Goal: Task Accomplishment & Management: Manage account settings

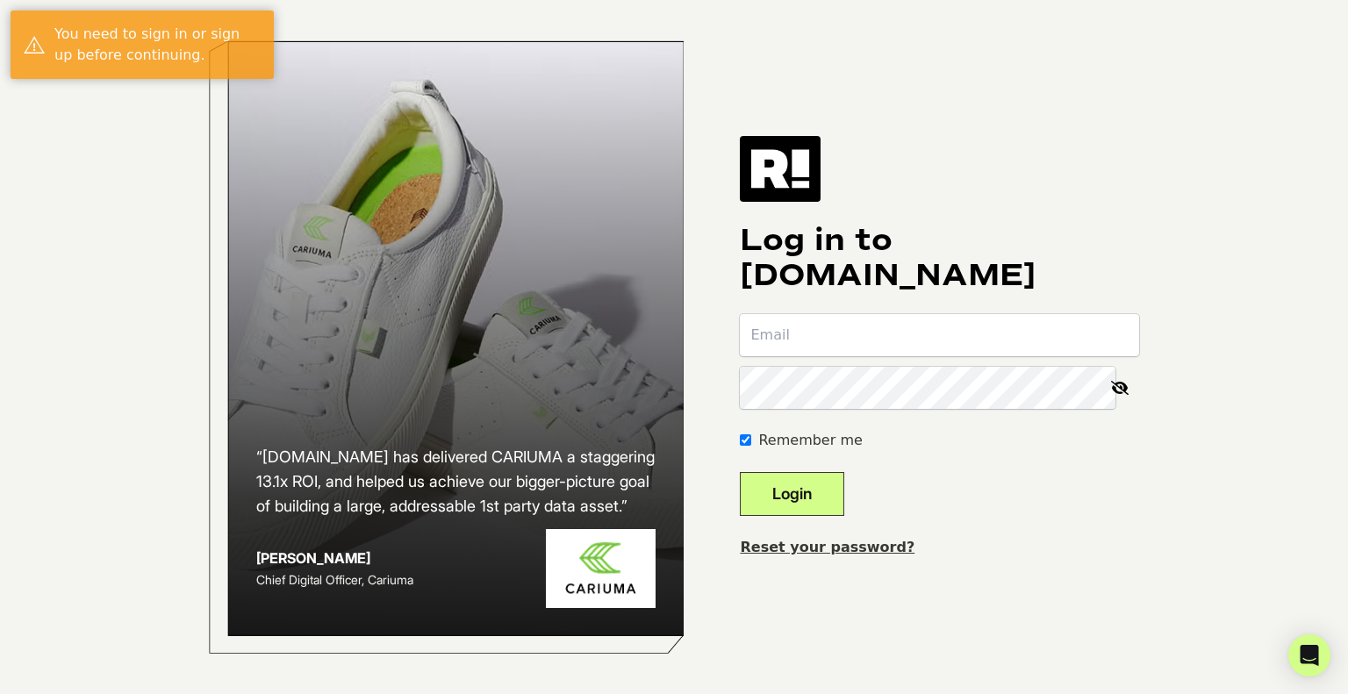
type input "mbalani@nggcapital.com"
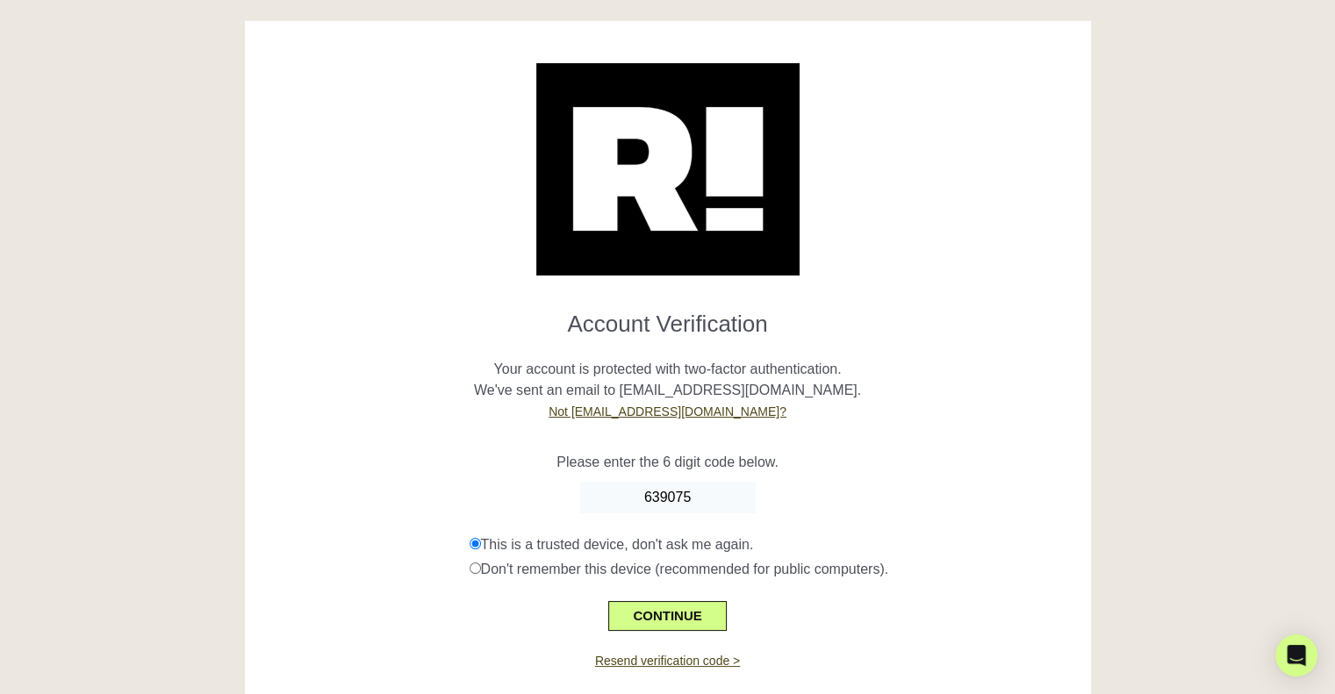
type input "639075"
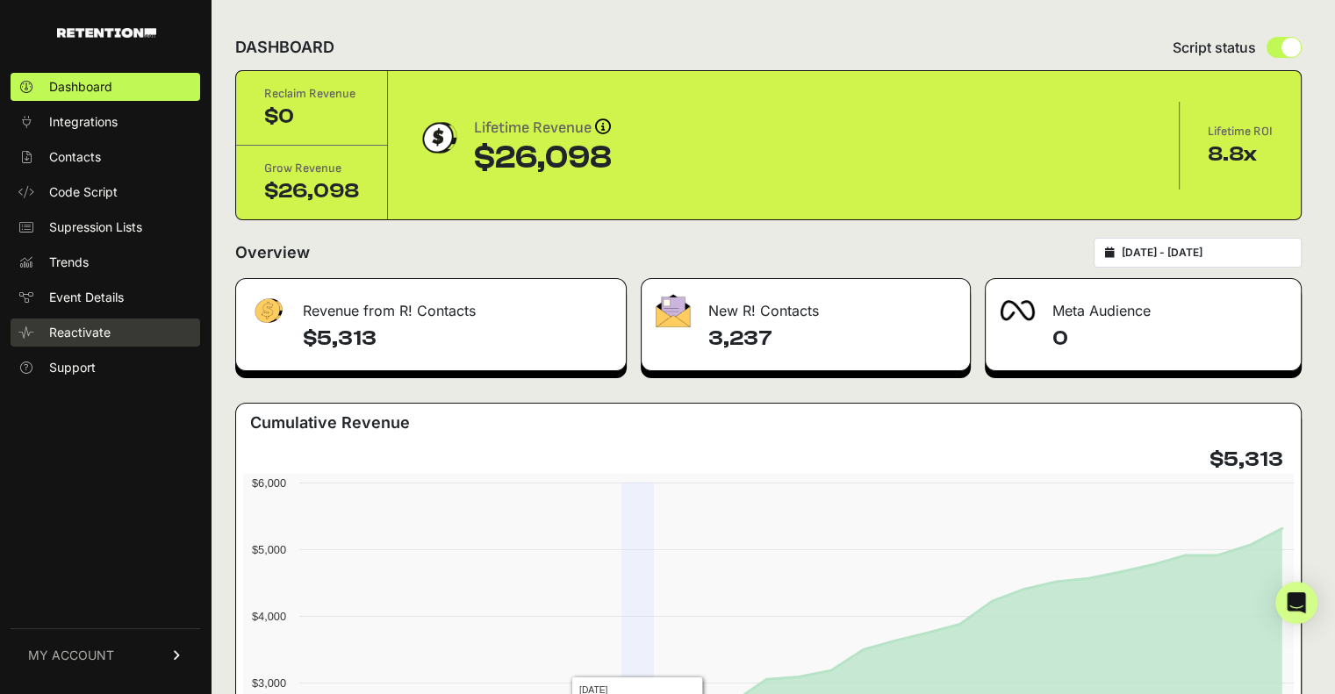
click at [111, 328] on link "Reactivate" at bounding box center [106, 333] width 190 height 28
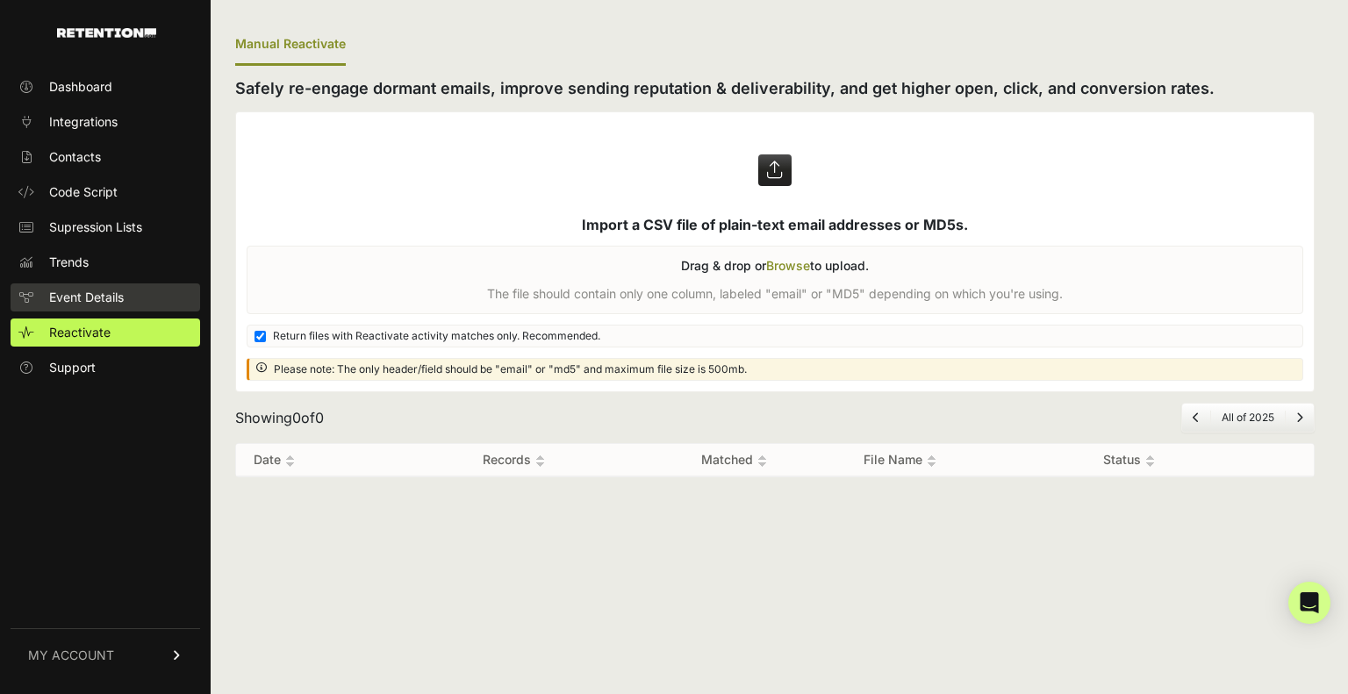
click at [119, 304] on span "Event Details" at bounding box center [86, 298] width 75 height 18
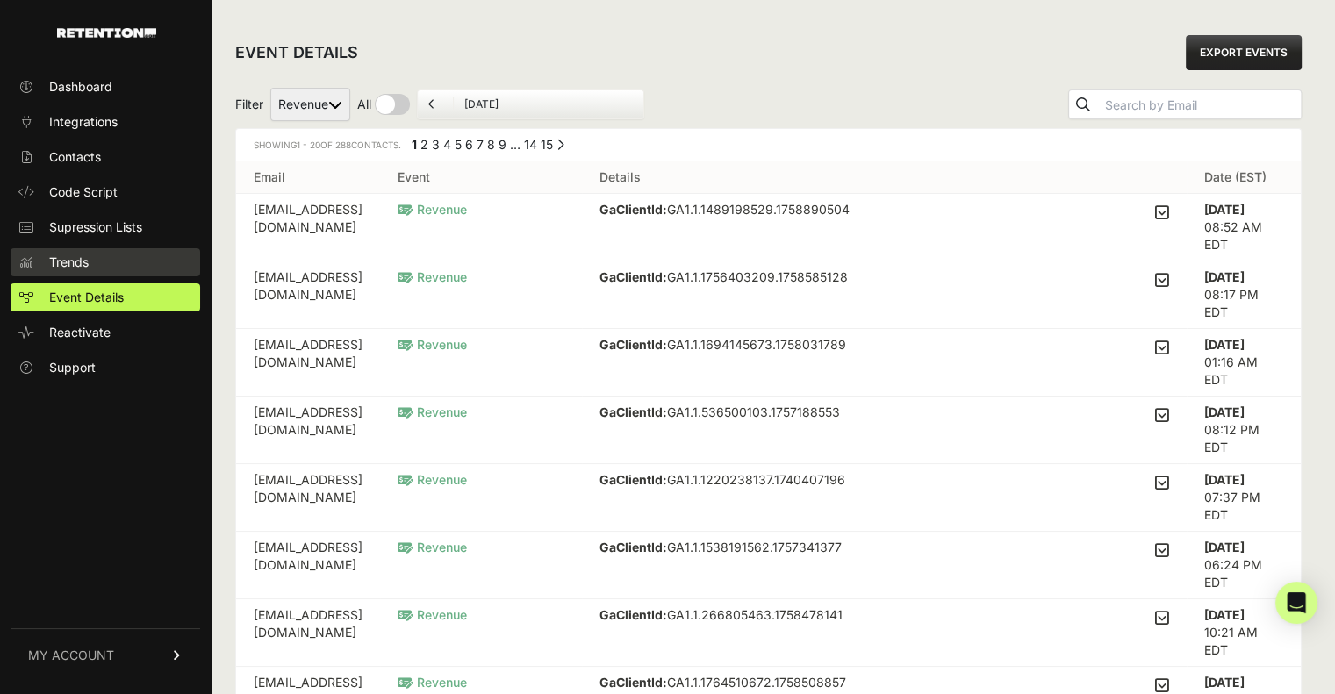
click at [105, 263] on link "Trends" at bounding box center [106, 262] width 190 height 28
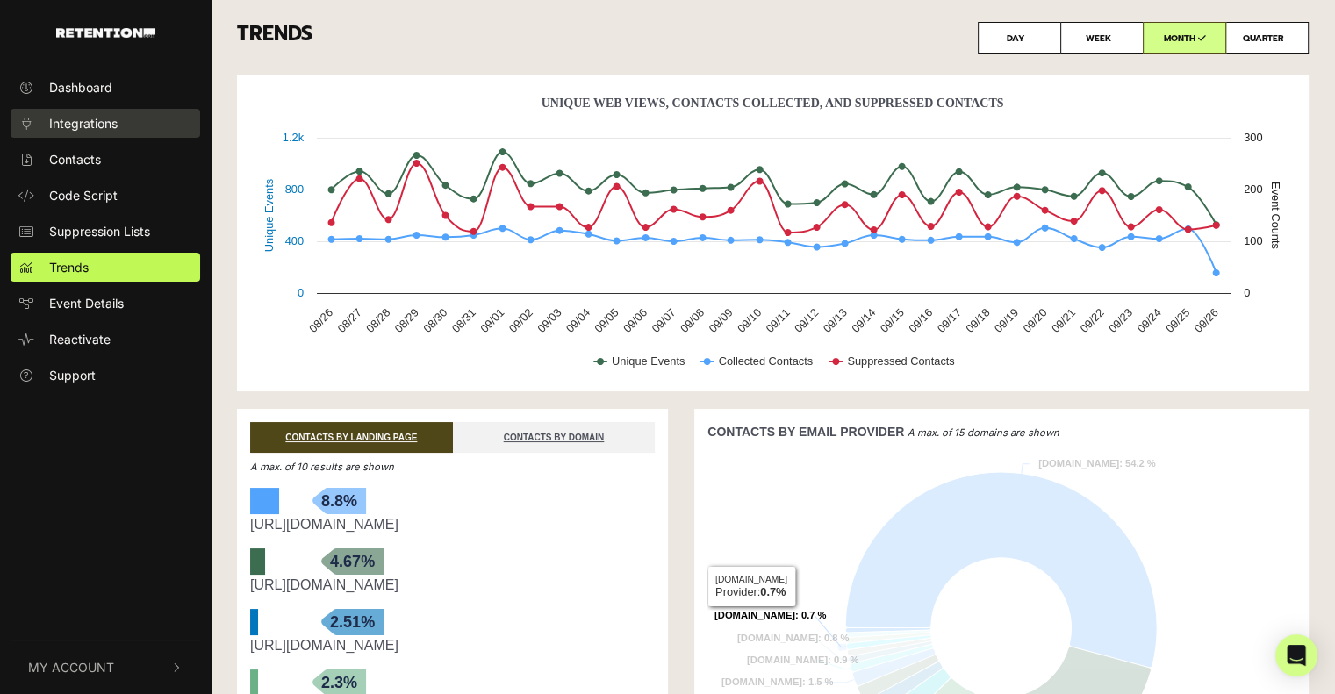
click at [104, 119] on span "Integrations" at bounding box center [83, 123] width 68 height 18
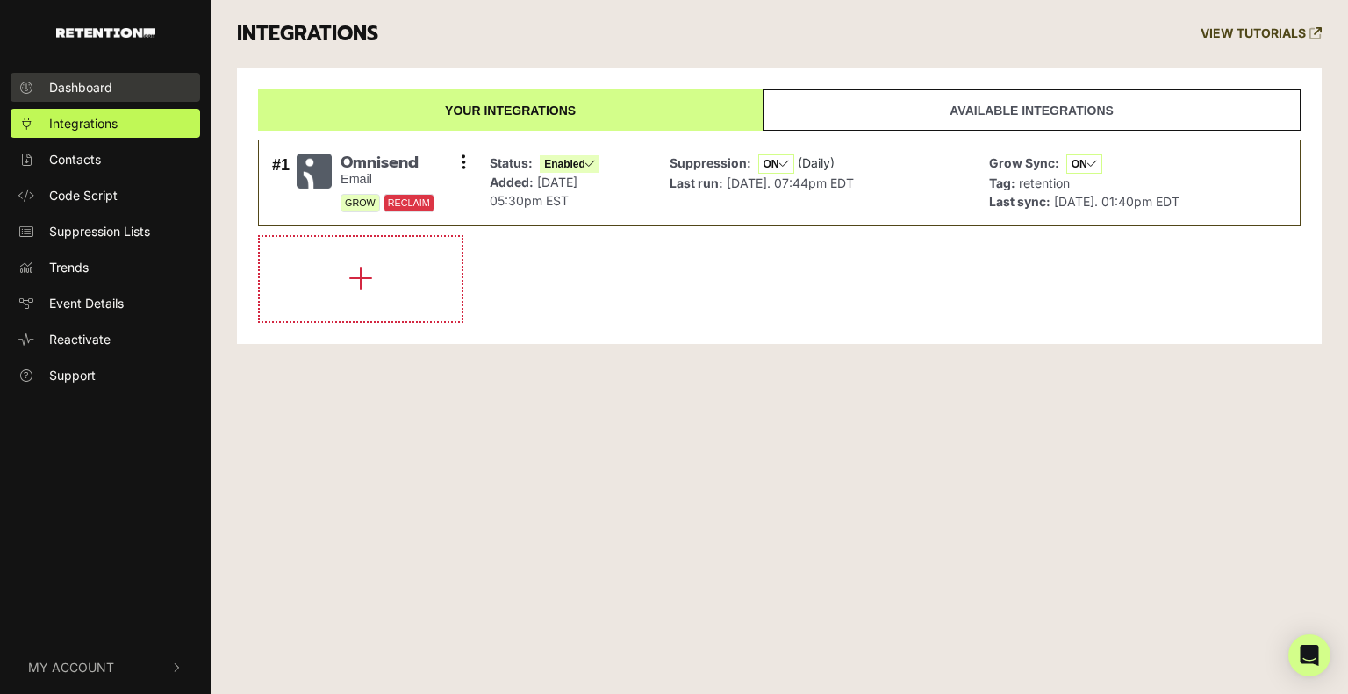
click at [121, 92] on link "Dashboard" at bounding box center [106, 87] width 190 height 29
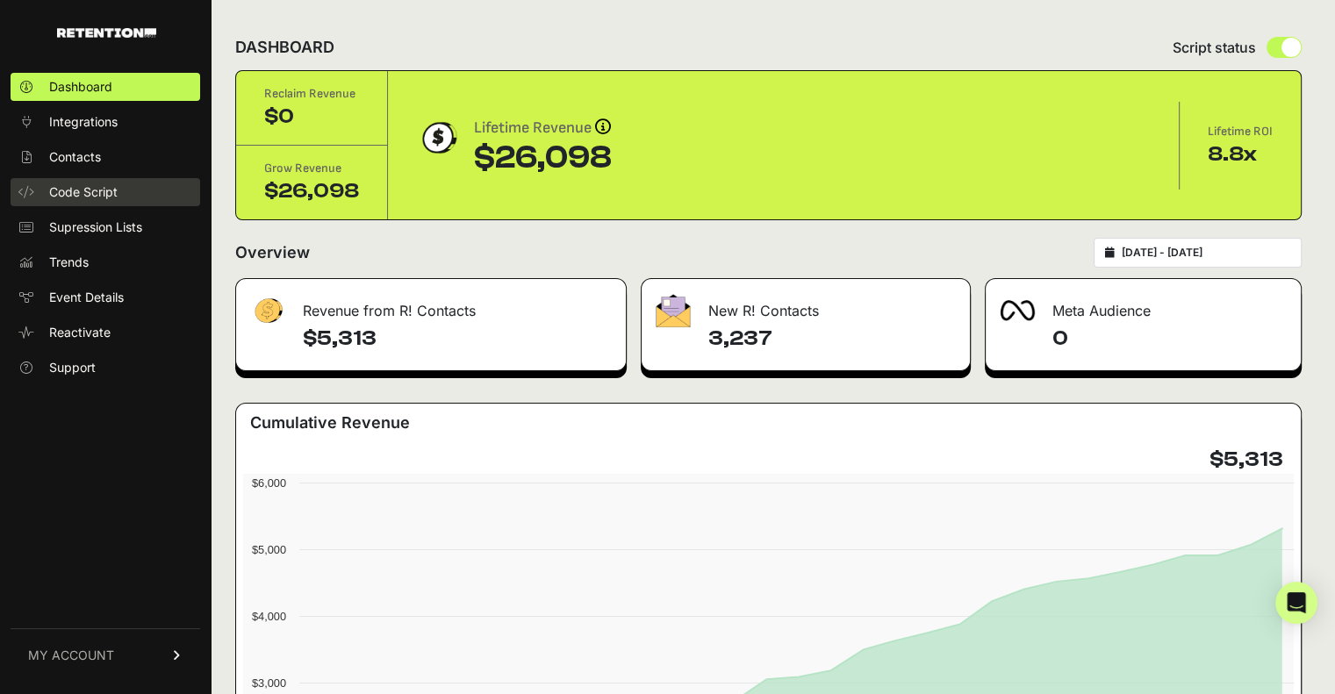
click at [85, 193] on span "Code Script" at bounding box center [83, 192] width 68 height 18
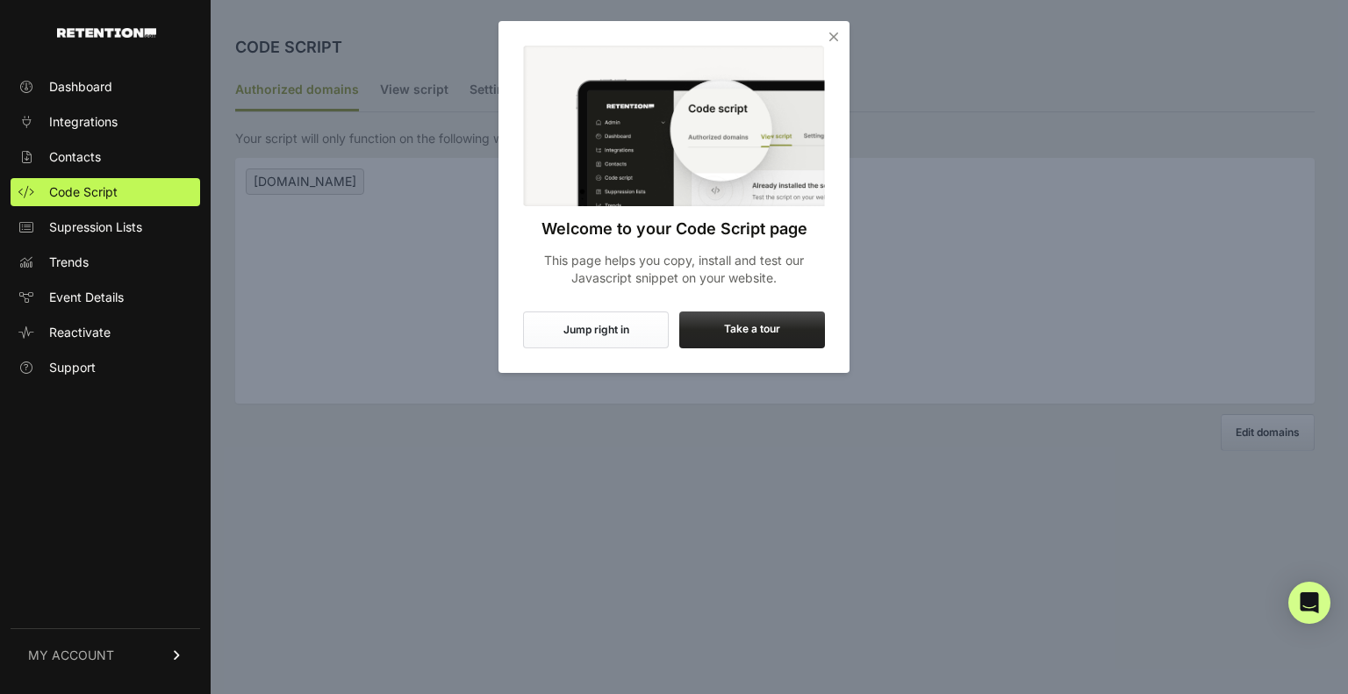
click at [833, 39] on icon "Close" at bounding box center [834, 37] width 18 height 18
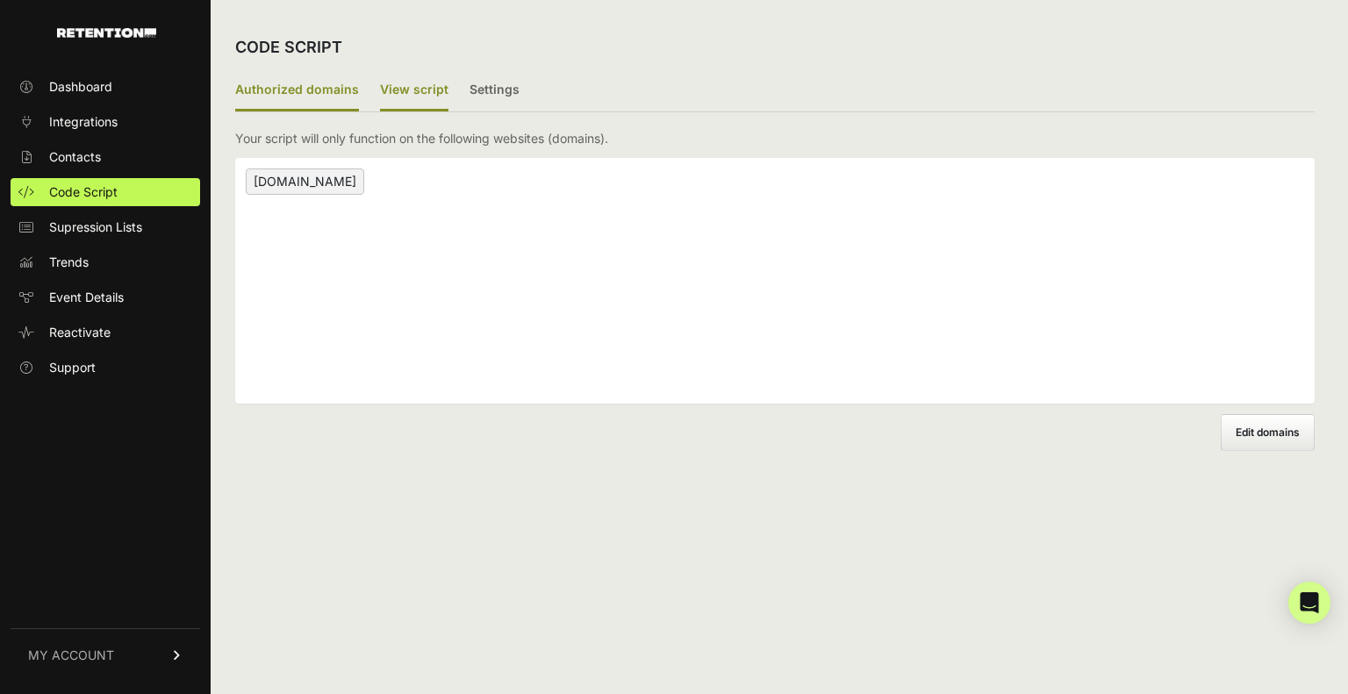
click at [417, 92] on label "View script" at bounding box center [414, 90] width 68 height 41
click at [0, 0] on input "View script" at bounding box center [0, 0] width 0 height 0
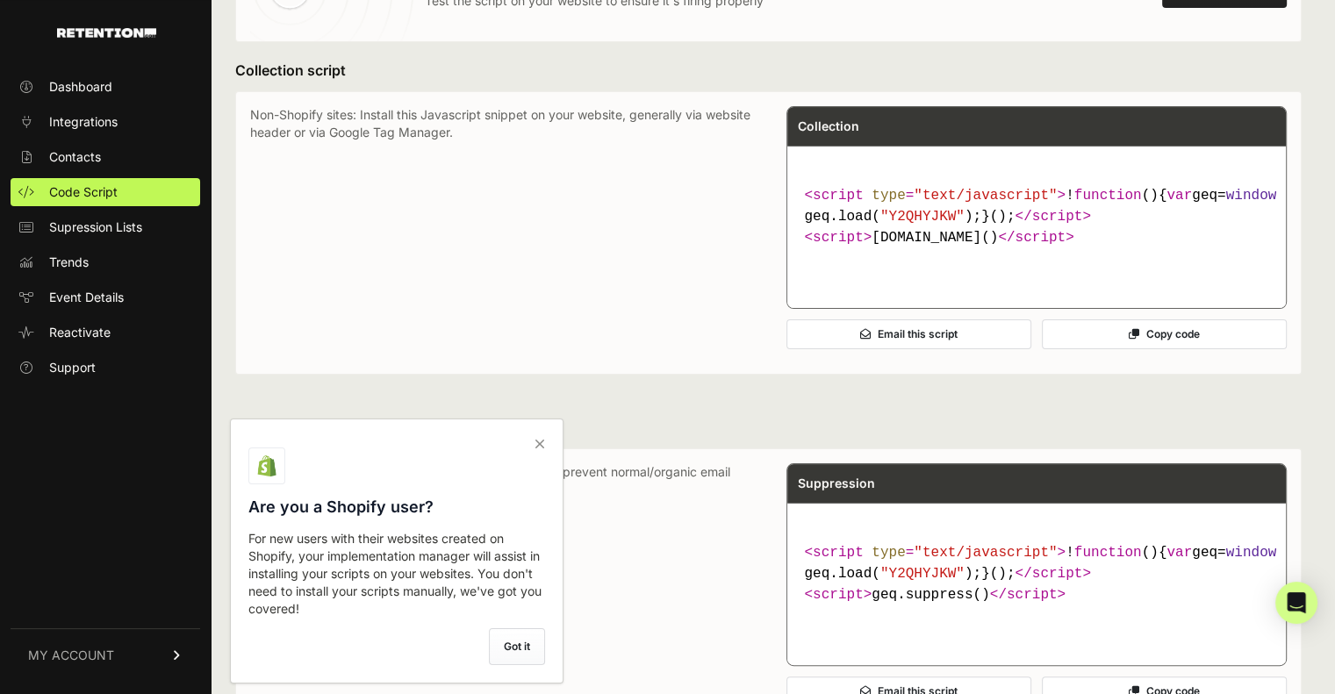
scroll to position [192, 0]
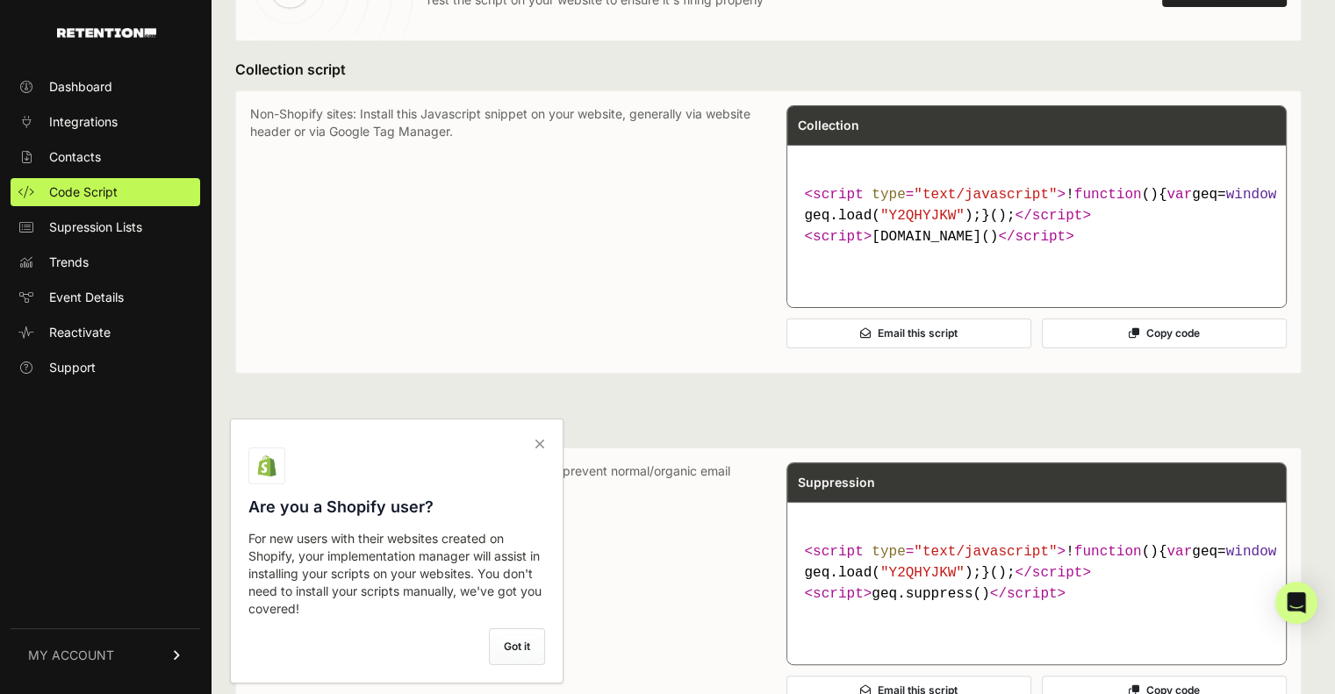
click at [537, 437] on icon at bounding box center [539, 444] width 25 height 28
click at [0, 0] on input "checkbox" at bounding box center [0, 0] width 0 height 0
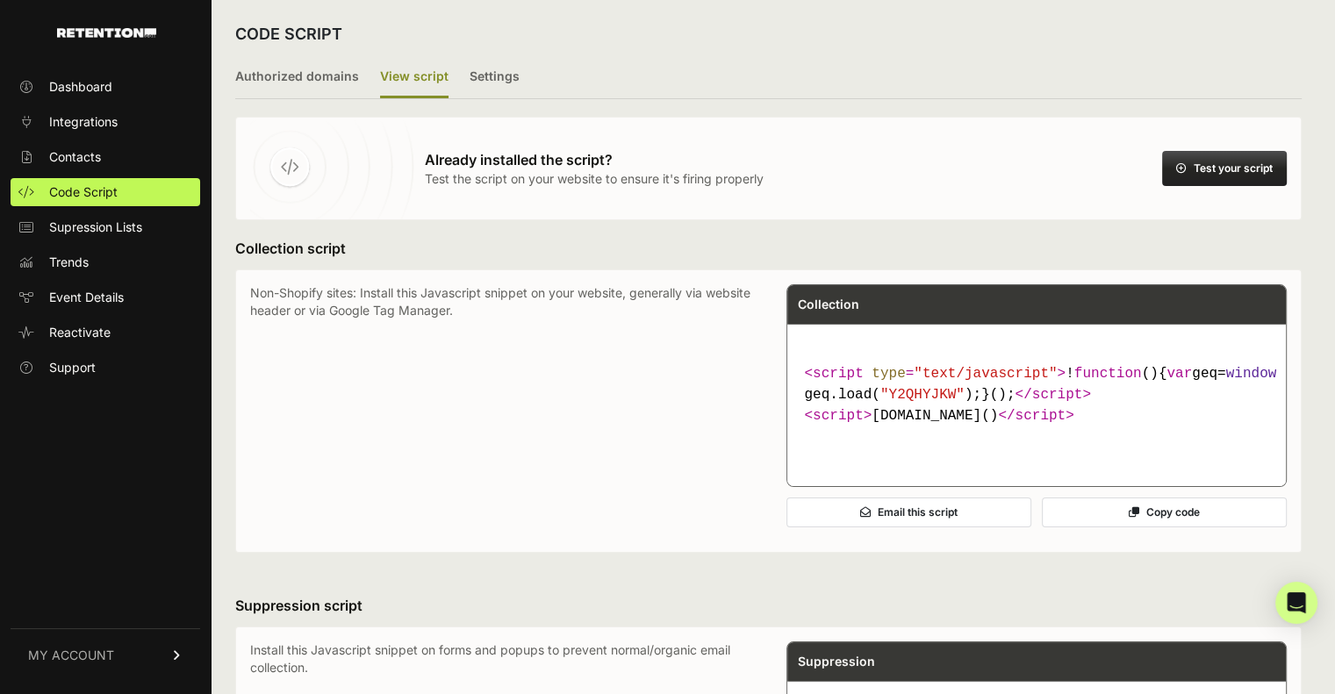
scroll to position [0, 0]
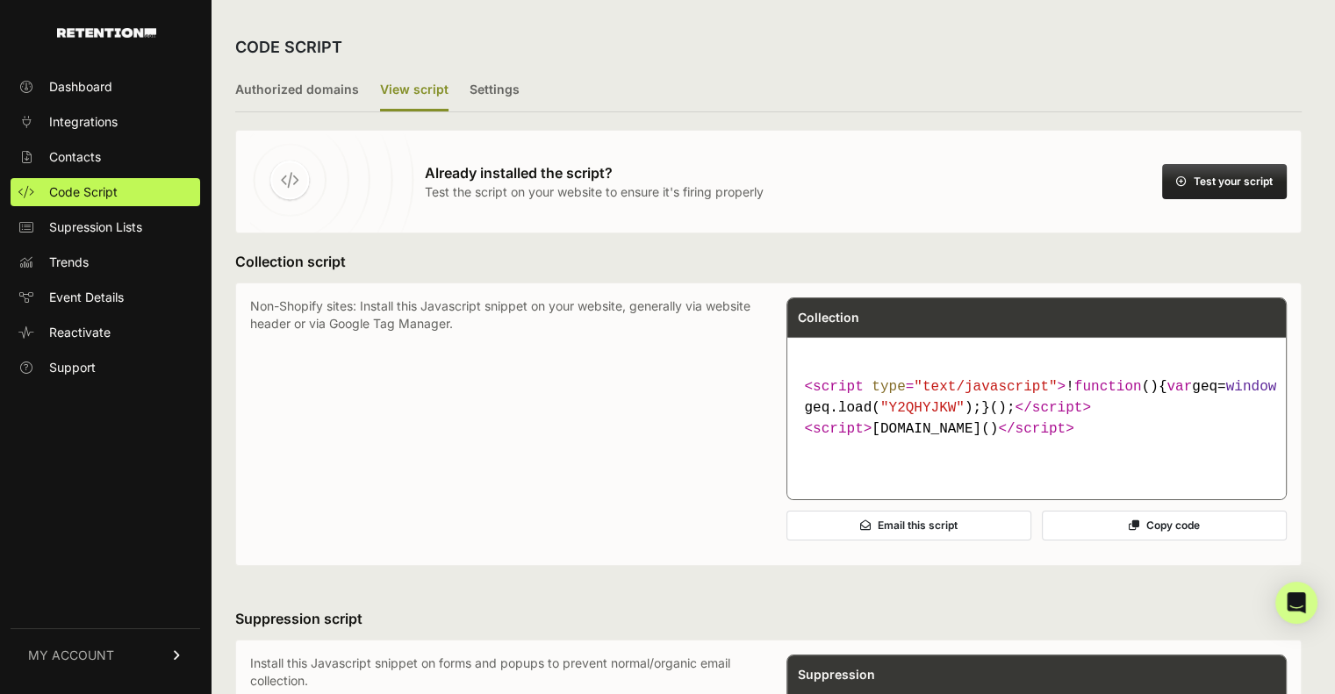
click at [113, 662] on link "MY ACCOUNT" at bounding box center [106, 655] width 190 height 54
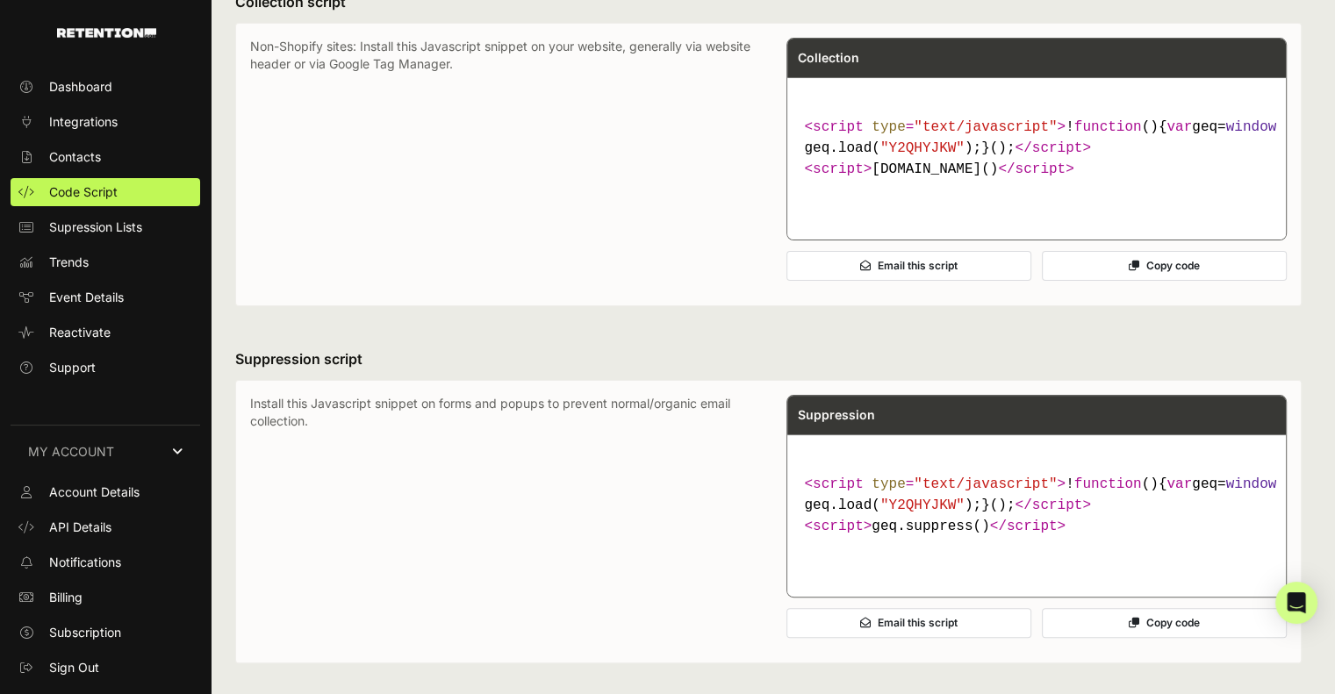
scroll to position [261, 0]
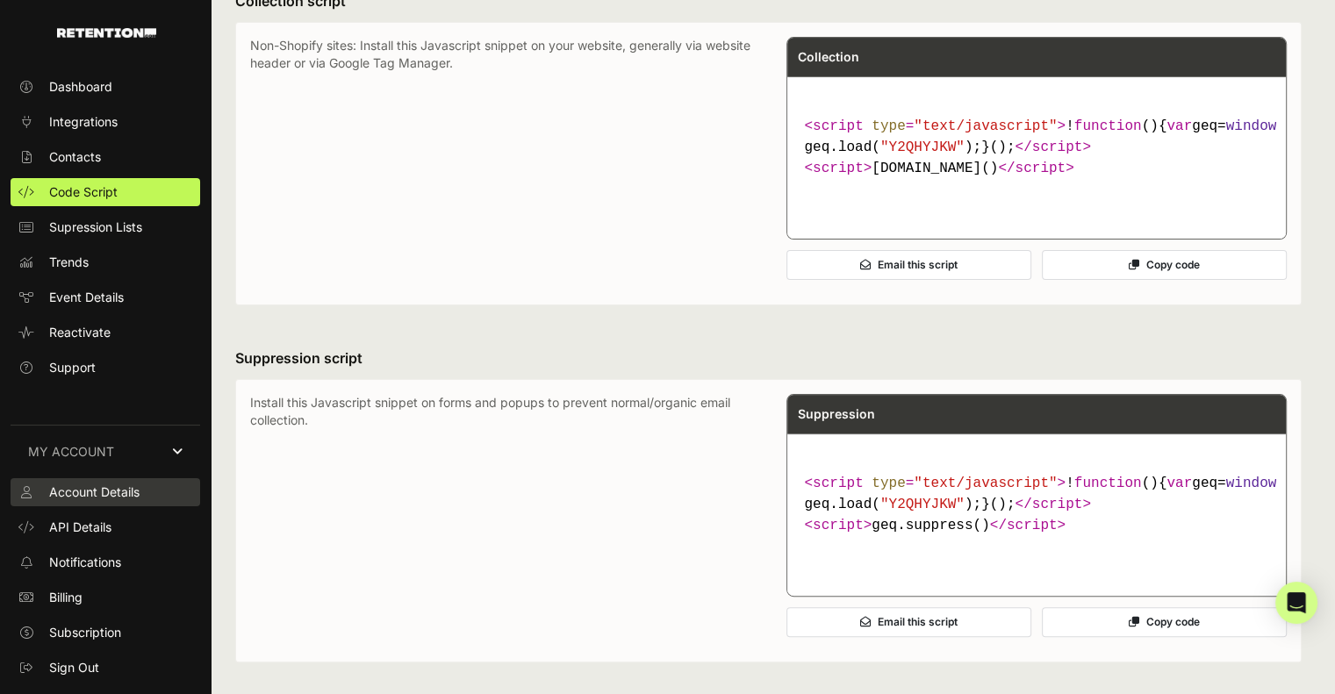
click at [109, 492] on span "Account Details" at bounding box center [94, 492] width 90 height 18
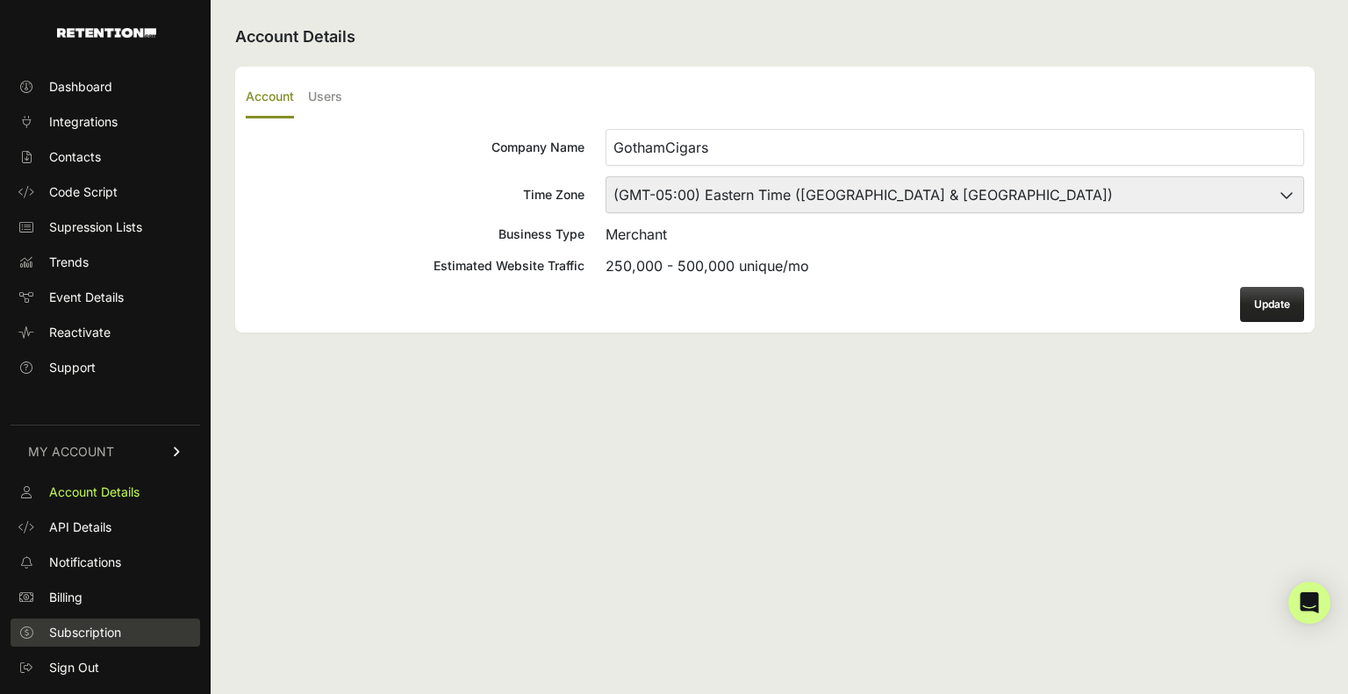
click at [105, 641] on span "Subscription" at bounding box center [85, 633] width 72 height 18
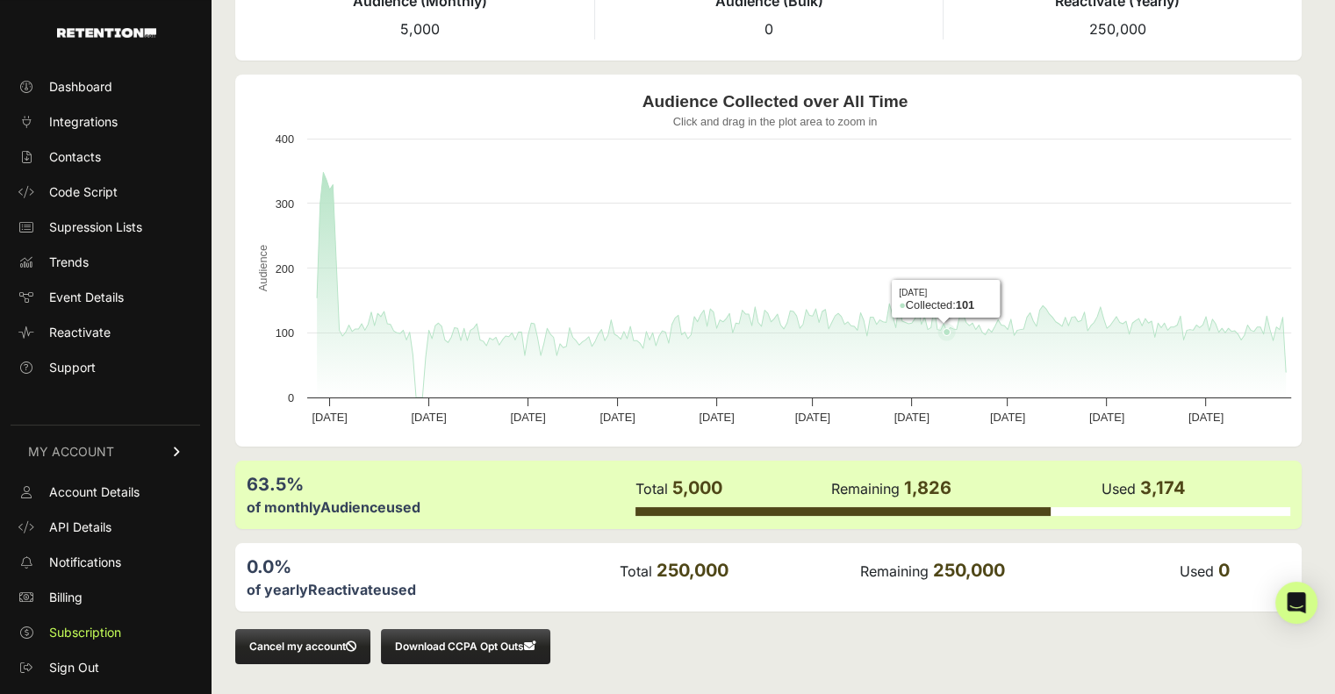
scroll to position [123, 0]
click at [318, 639] on button "Cancel my account" at bounding box center [302, 645] width 135 height 35
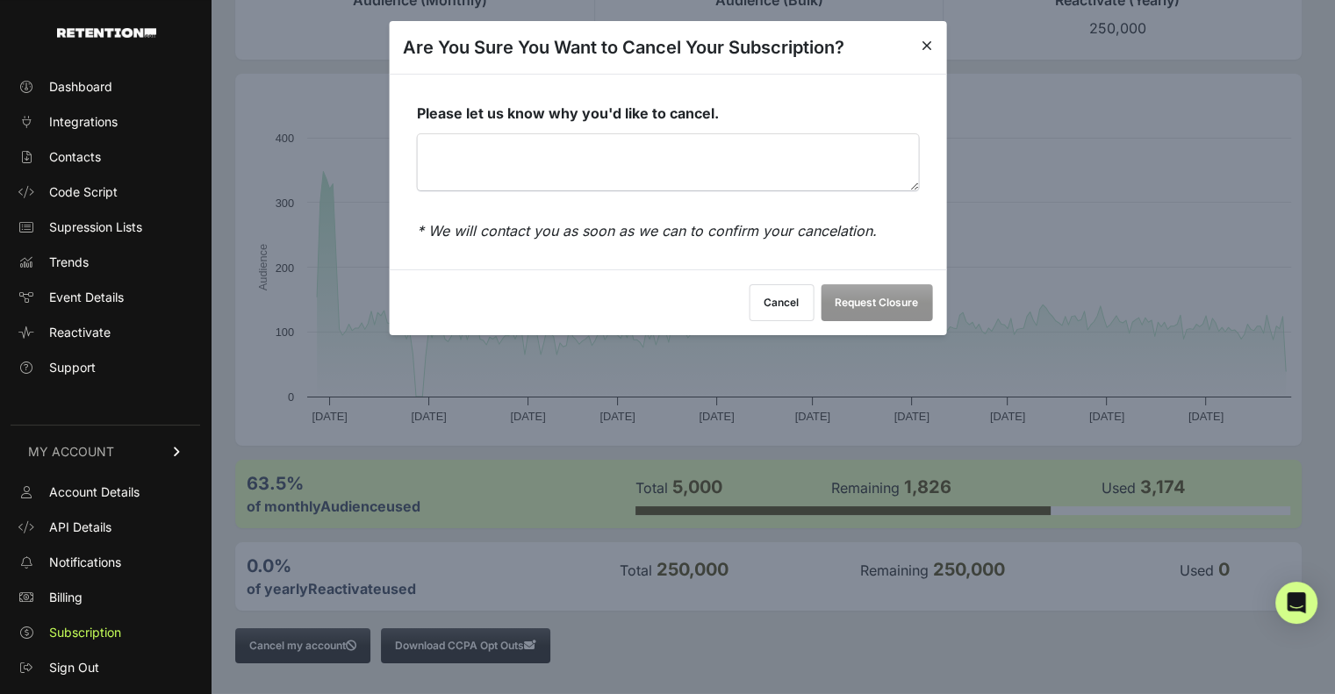
click at [725, 155] on textarea "Please let us know why you'd like to cancel." at bounding box center [667, 162] width 501 height 56
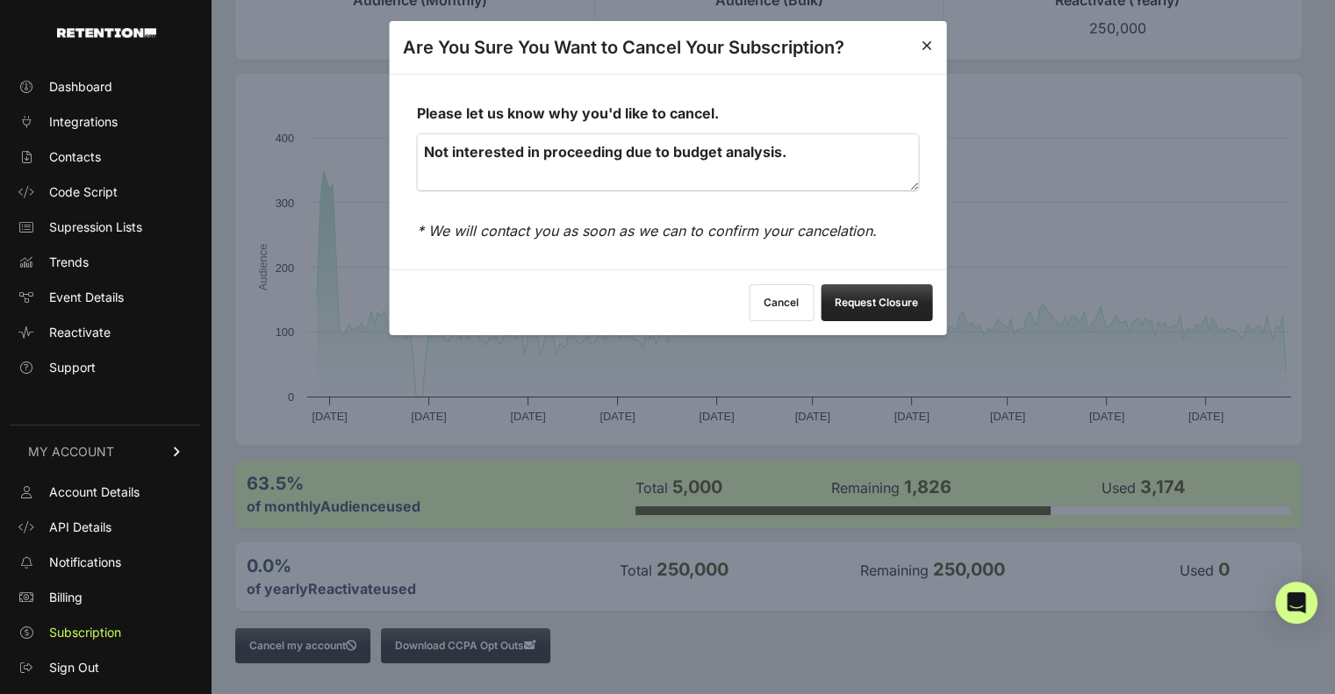
type textarea "Not interested in proceeding due to budget analysis."
click at [887, 315] on button "Request Closure" at bounding box center [875, 302] width 111 height 37
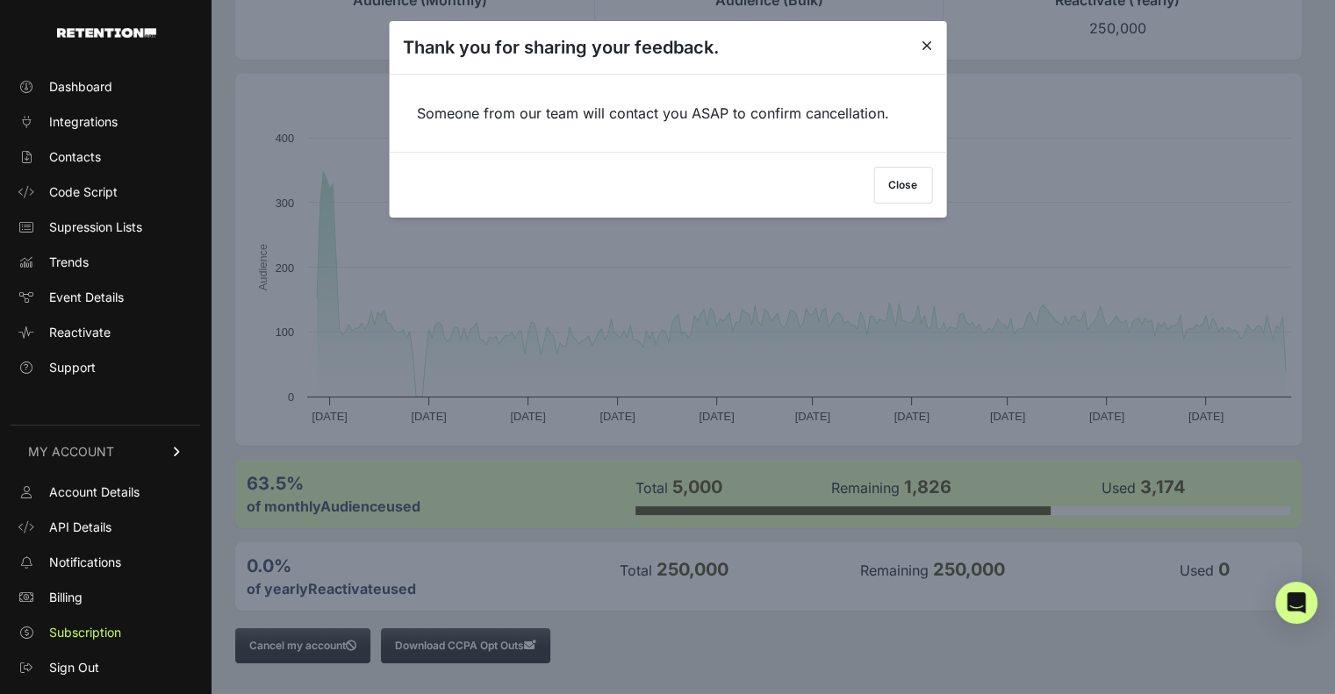
click at [899, 189] on button "Close" at bounding box center [902, 185] width 59 height 37
